Goal: Find specific page/section: Find specific page/section

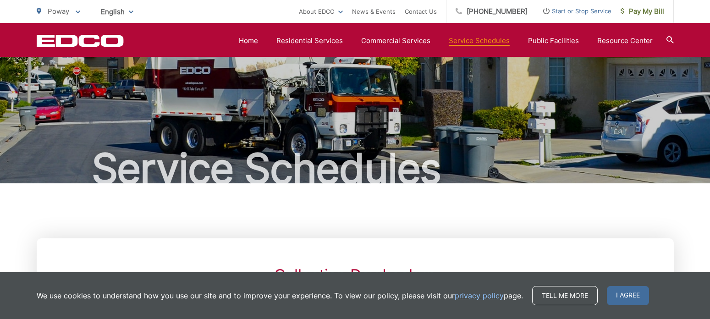
scroll to position [229, 0]
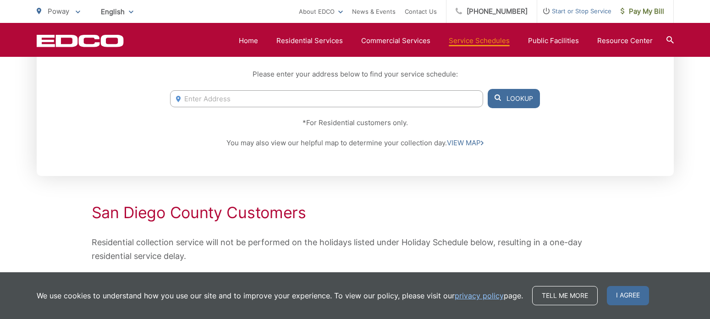
click at [219, 102] on input "Enter Address" at bounding box center [326, 98] width 313 height 17
click at [510, 102] on button "Lookup" at bounding box center [514, 98] width 52 height 19
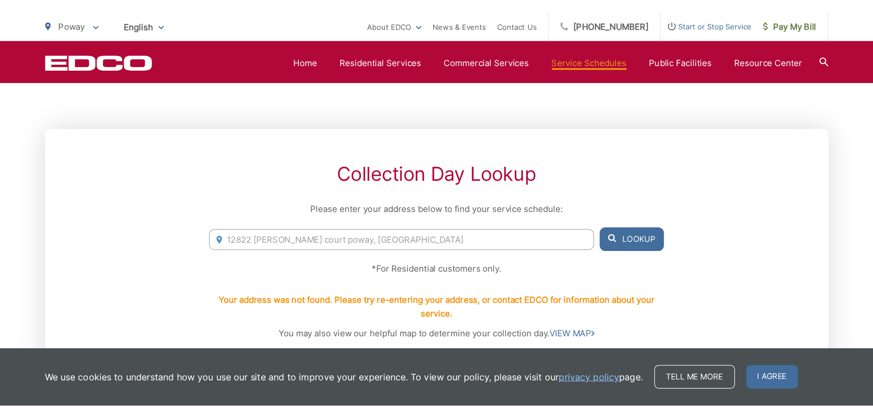
scroll to position [137, 0]
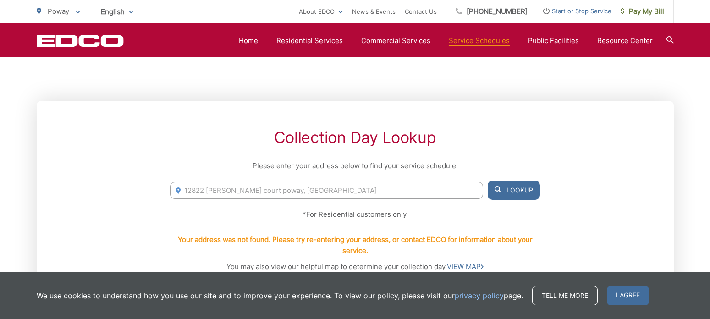
click at [284, 191] on input "12822 [PERSON_NAME] court poway, [GEOGRAPHIC_DATA]" at bounding box center [326, 190] width 313 height 17
click at [257, 192] on input "12822 [PERSON_NAME] court poway, [GEOGRAPHIC_DATA]" at bounding box center [326, 190] width 313 height 17
drag, startPoint x: 257, startPoint y: 192, endPoint x: 290, endPoint y: 191, distance: 32.5
click at [290, 191] on input "12822 [PERSON_NAME] court poway, [GEOGRAPHIC_DATA]" at bounding box center [326, 190] width 313 height 17
click at [502, 187] on button "Lookup" at bounding box center [514, 190] width 52 height 19
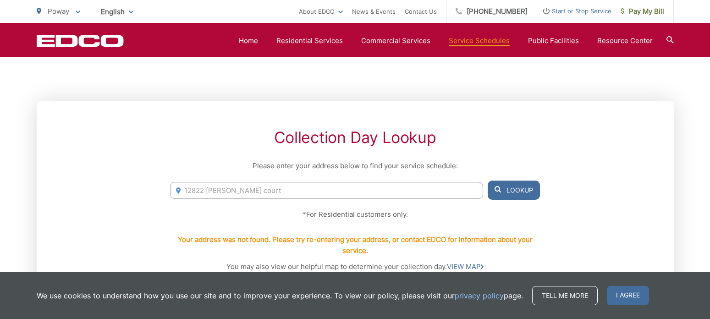
click at [498, 185] on span at bounding box center [498, 190] width 6 height 11
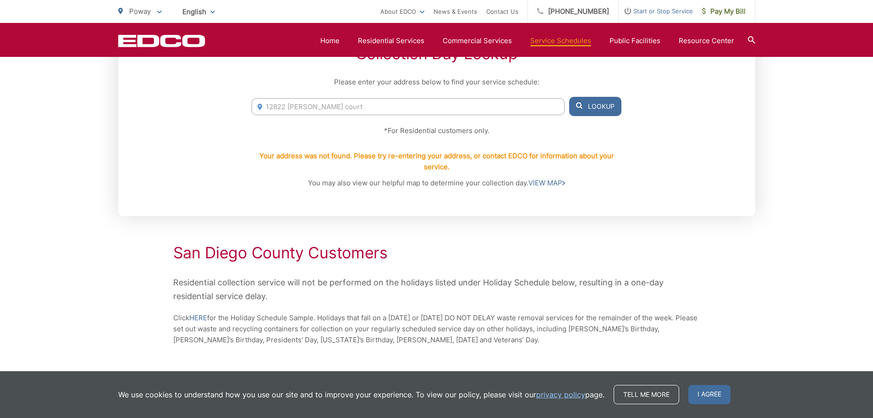
scroll to position [229, 0]
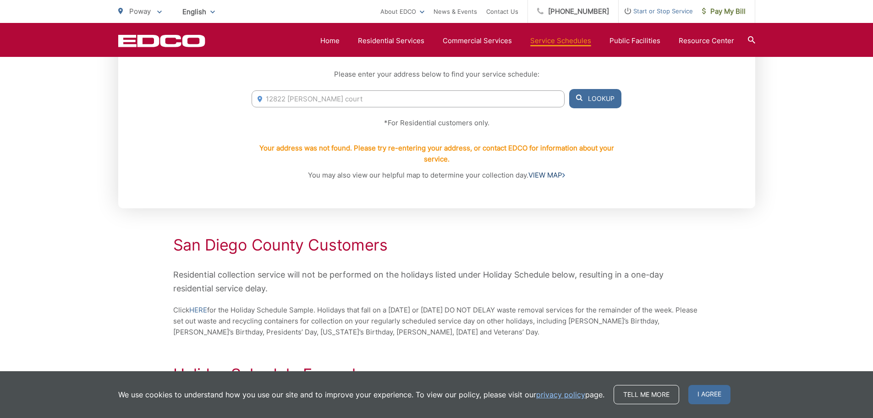
click at [553, 173] on link "VIEW MAP" at bounding box center [546, 175] width 37 height 11
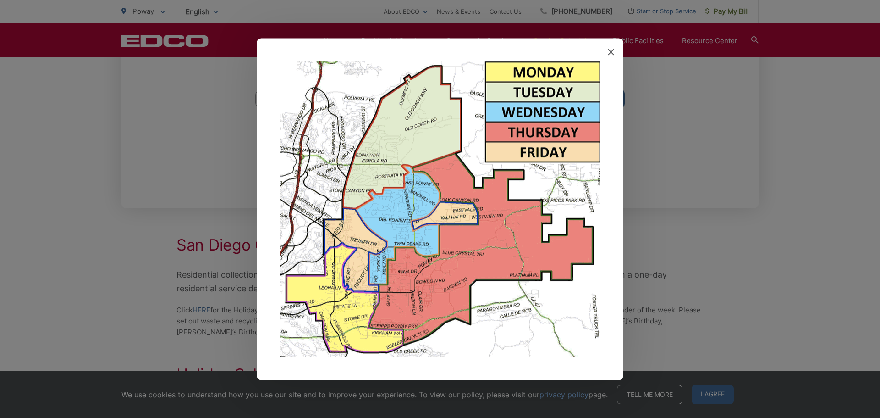
click at [355, 313] on img at bounding box center [440, 209] width 321 height 296
click at [347, 313] on img at bounding box center [440, 209] width 321 height 296
click at [534, 70] on img at bounding box center [440, 209] width 321 height 296
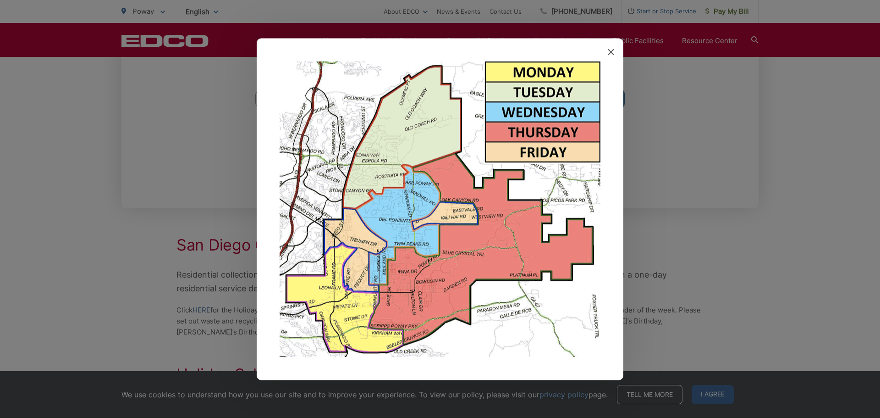
click at [609, 51] on icon at bounding box center [611, 52] width 6 height 6
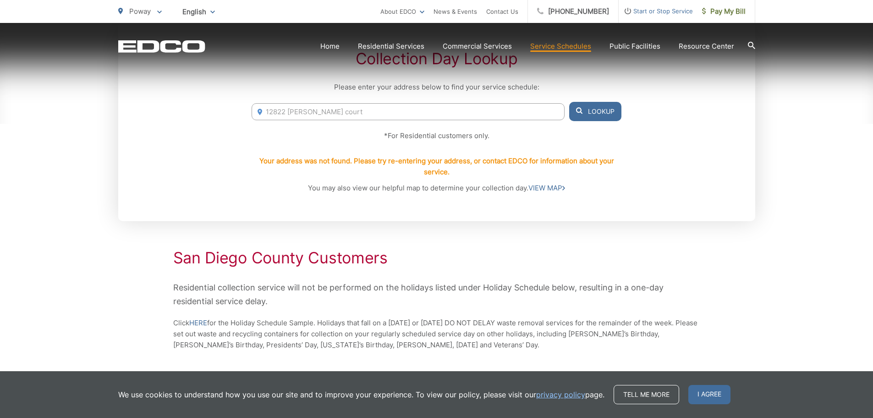
scroll to position [247, 0]
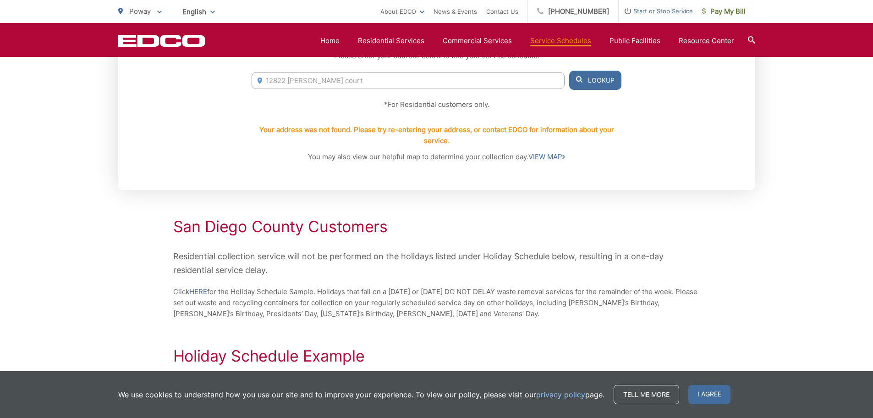
click at [276, 85] on input "12822 [PERSON_NAME] court" at bounding box center [408, 80] width 313 height 17
click at [599, 80] on button "Lookup" at bounding box center [595, 80] width 52 height 19
click at [305, 81] on input "[PERSON_NAME] court" at bounding box center [408, 80] width 313 height 17
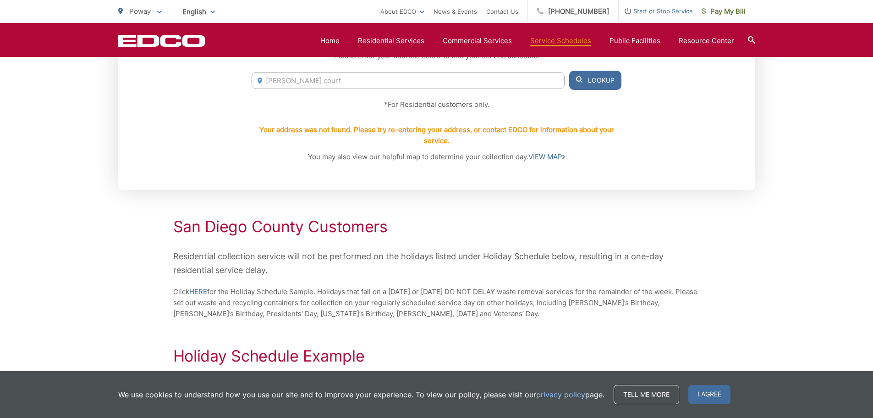
click at [305, 81] on input "[PERSON_NAME] court" at bounding box center [408, 80] width 313 height 17
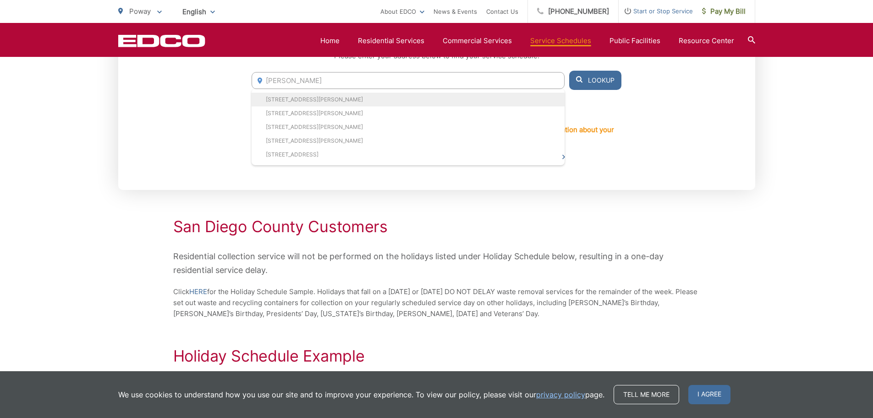
click at [291, 95] on li "[STREET_ADDRESS][PERSON_NAME]" at bounding box center [408, 100] width 313 height 14
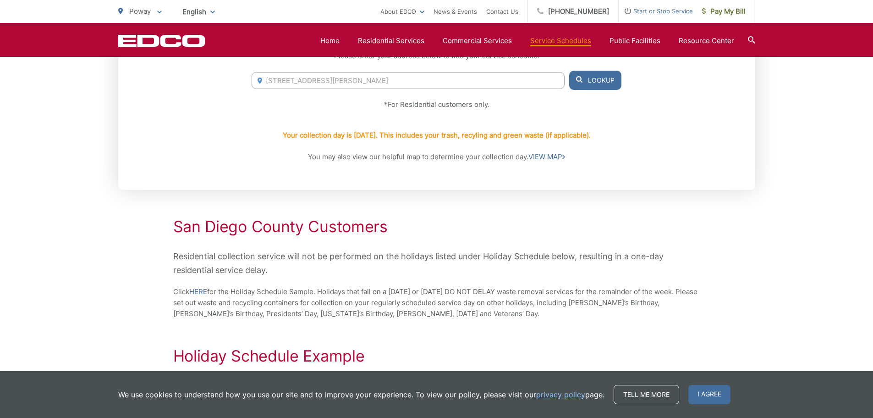
click at [586, 82] on button "Lookup" at bounding box center [595, 80] width 52 height 19
click at [589, 75] on button "Lookup" at bounding box center [595, 80] width 52 height 19
drag, startPoint x: 384, startPoint y: 82, endPoint x: 234, endPoint y: 49, distance: 153.5
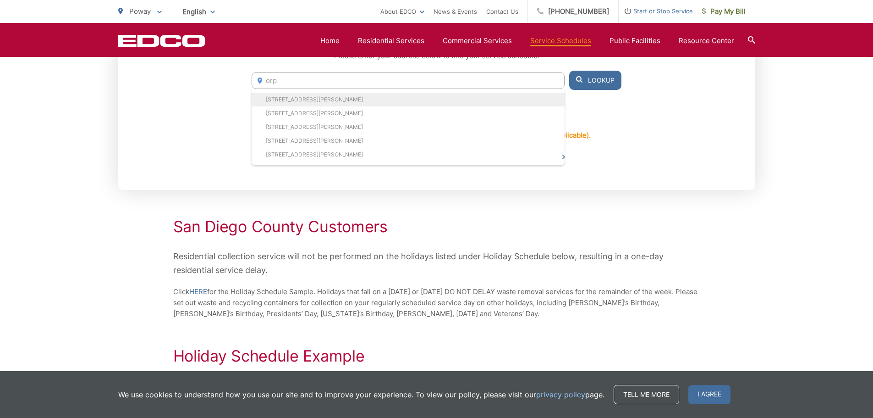
click at [281, 96] on li "[STREET_ADDRESS][PERSON_NAME]" at bounding box center [408, 100] width 313 height 14
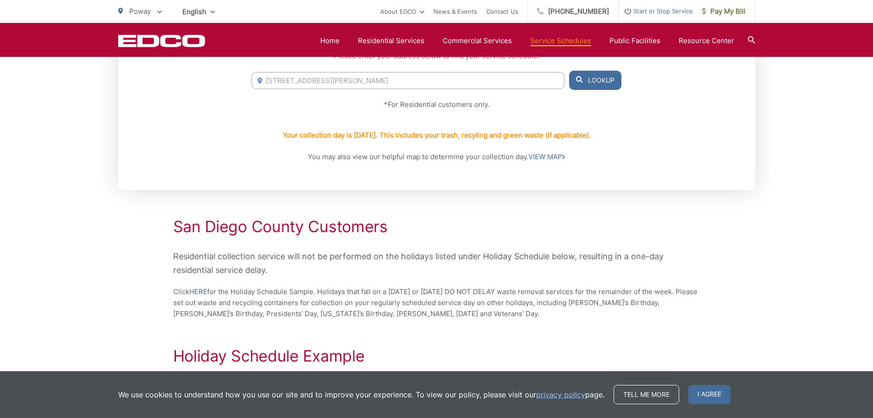
click at [280, 83] on input "[STREET_ADDRESS][PERSON_NAME]" at bounding box center [408, 80] width 313 height 17
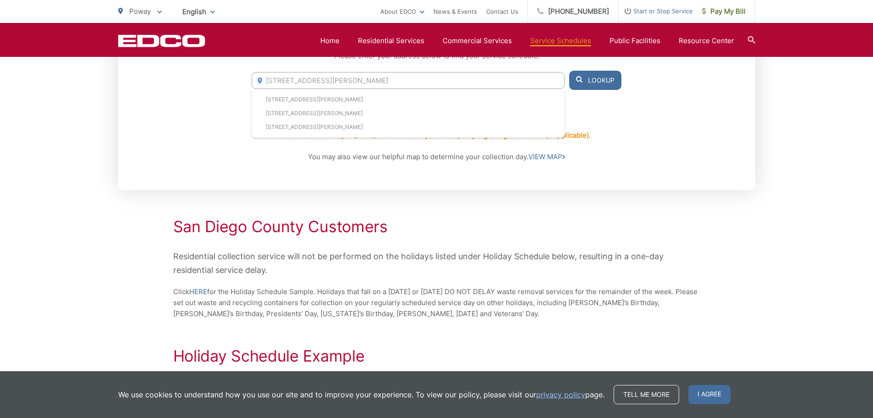
type input "[STREET_ADDRESS][PERSON_NAME]"
click at [592, 82] on button "Lookup" at bounding box center [595, 80] width 52 height 19
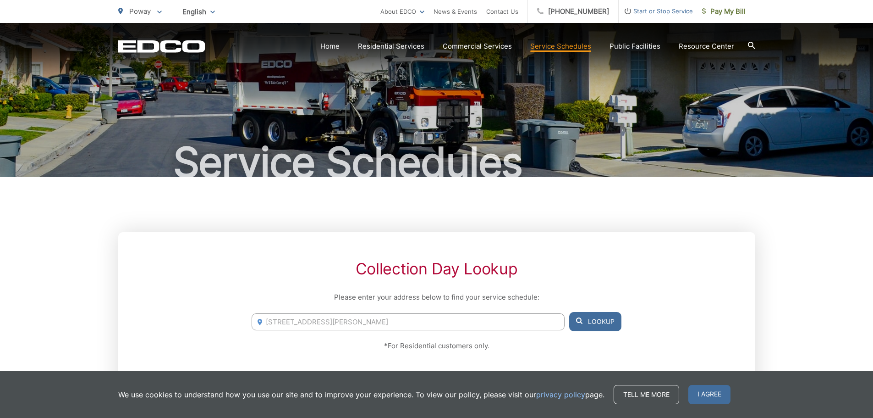
scroll to position [0, 0]
